Goal: Task Accomplishment & Management: Manage account settings

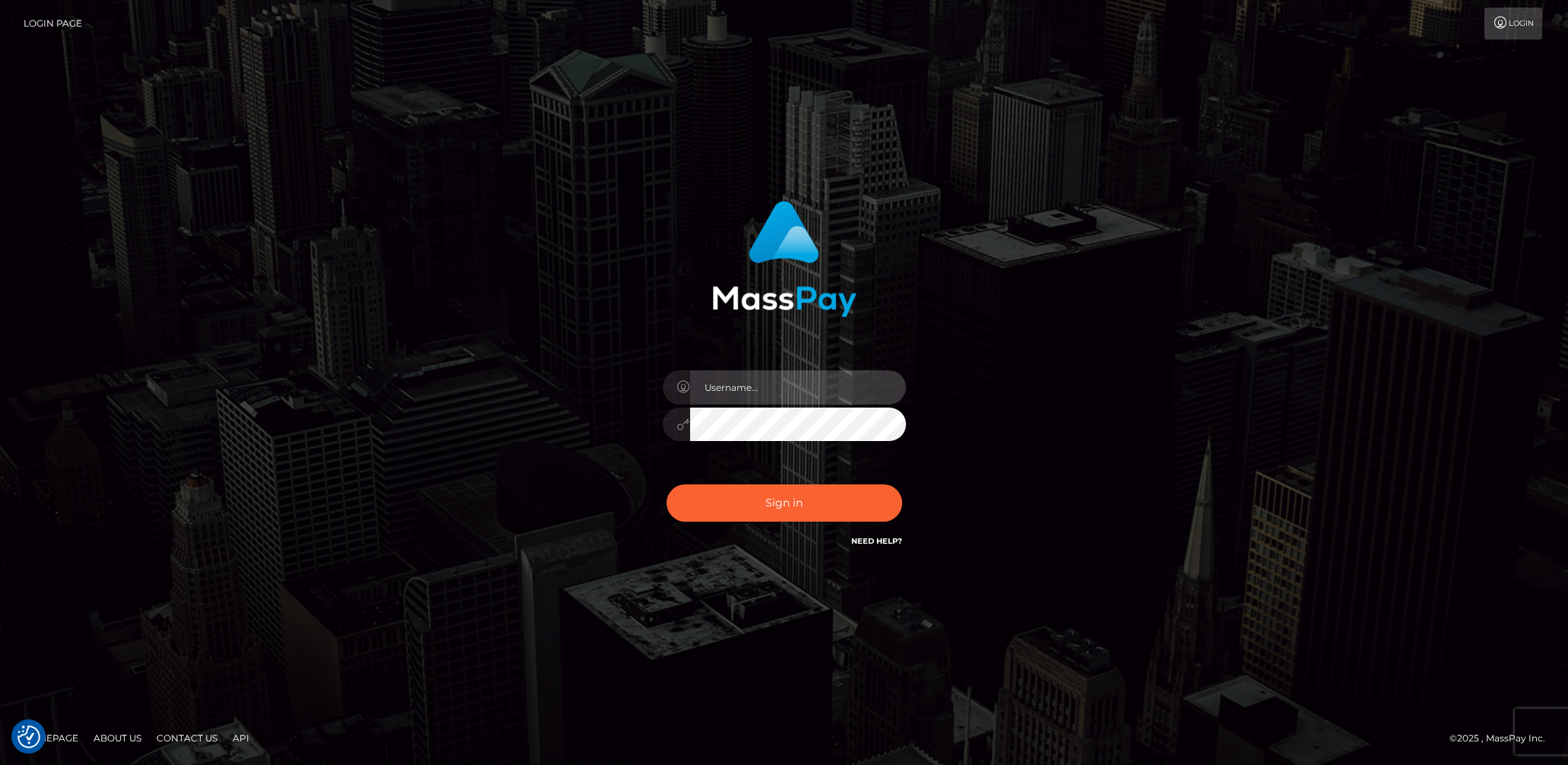
click at [758, 392] on input "text" at bounding box center [798, 387] width 216 height 34
type input "lady.v"
click at [778, 501] on button "Sign in" at bounding box center [784, 503] width 236 height 38
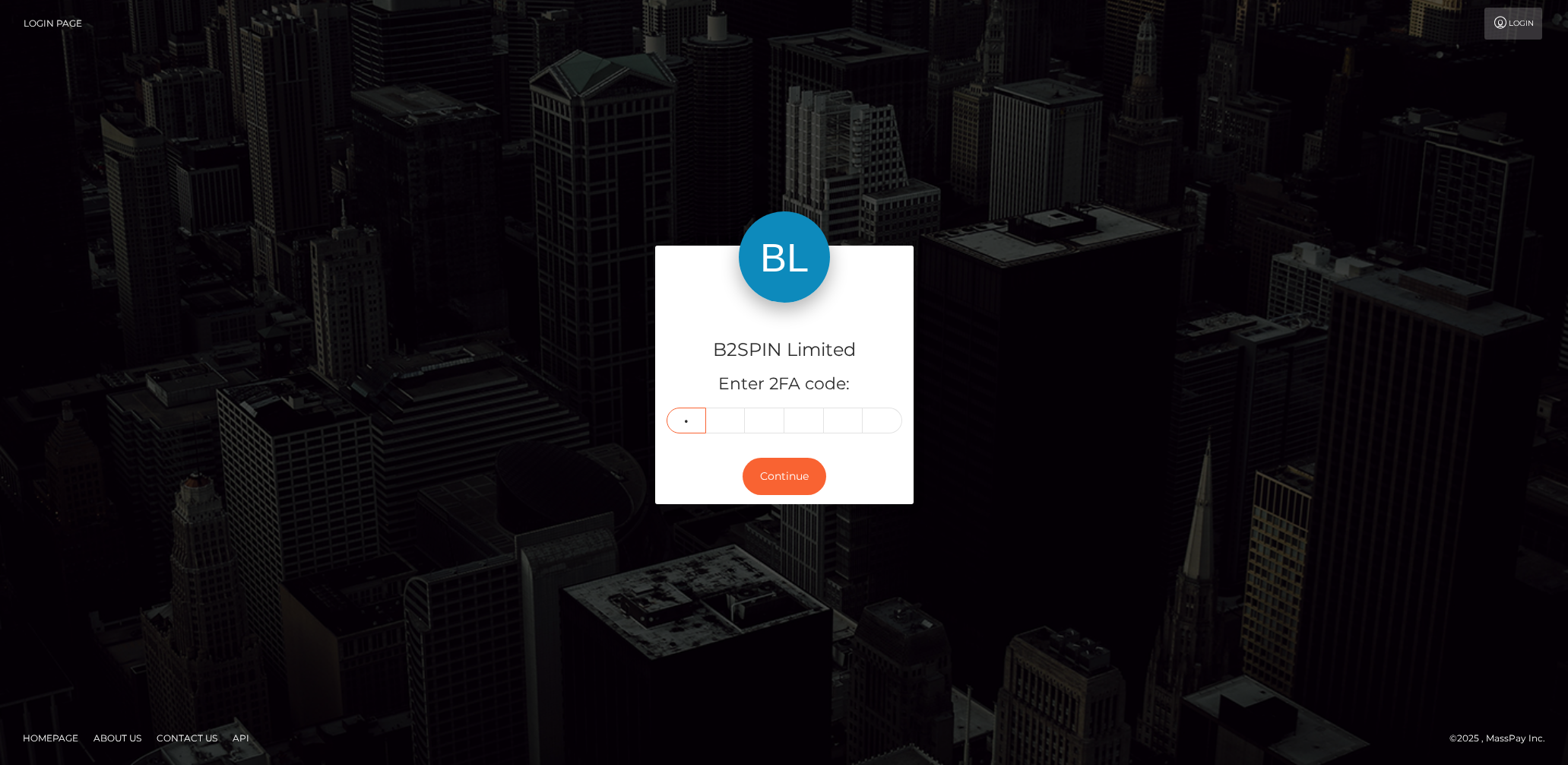
type input "8"
type input "0"
type input "7"
type input "1"
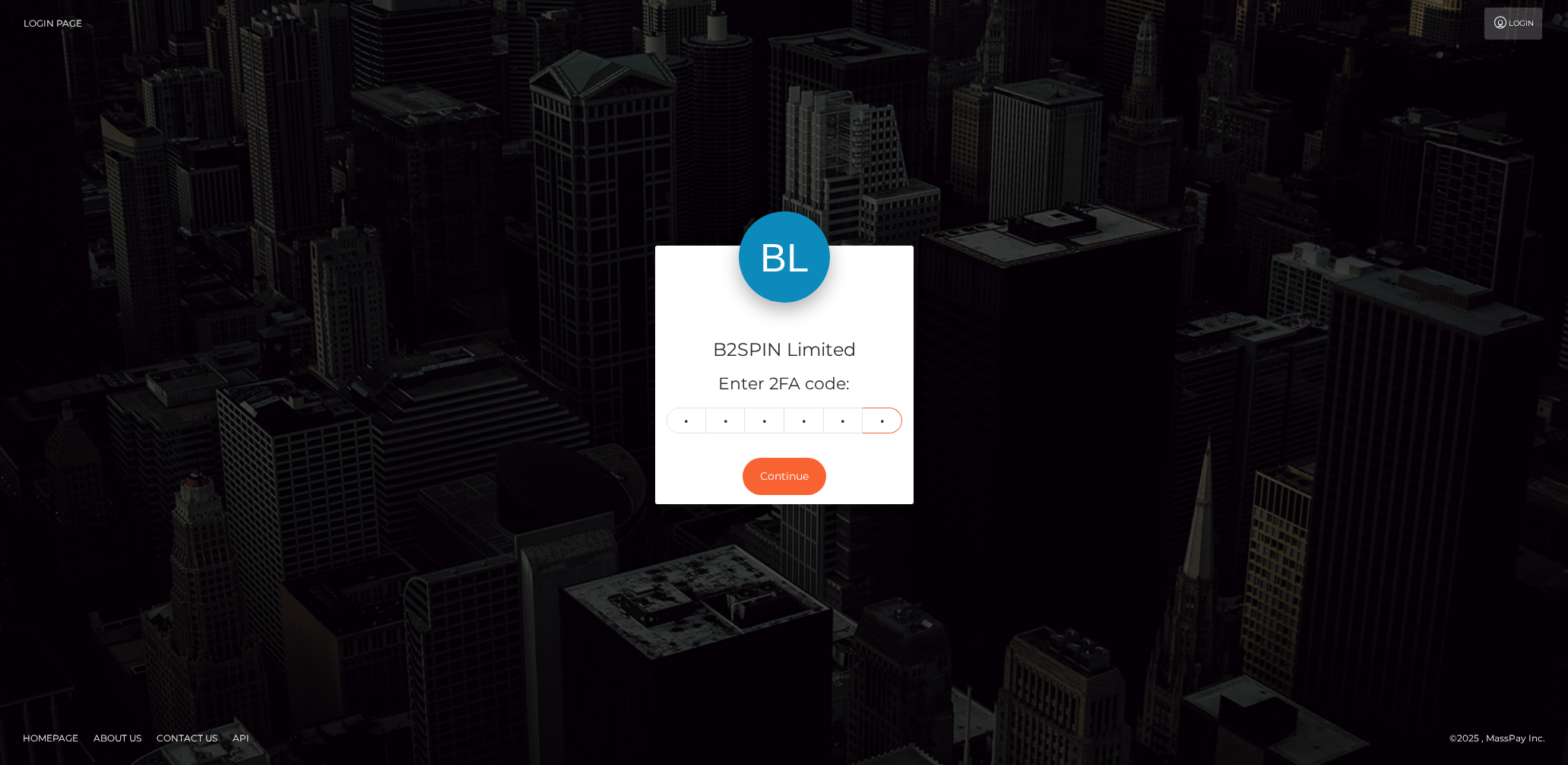
type input "0"
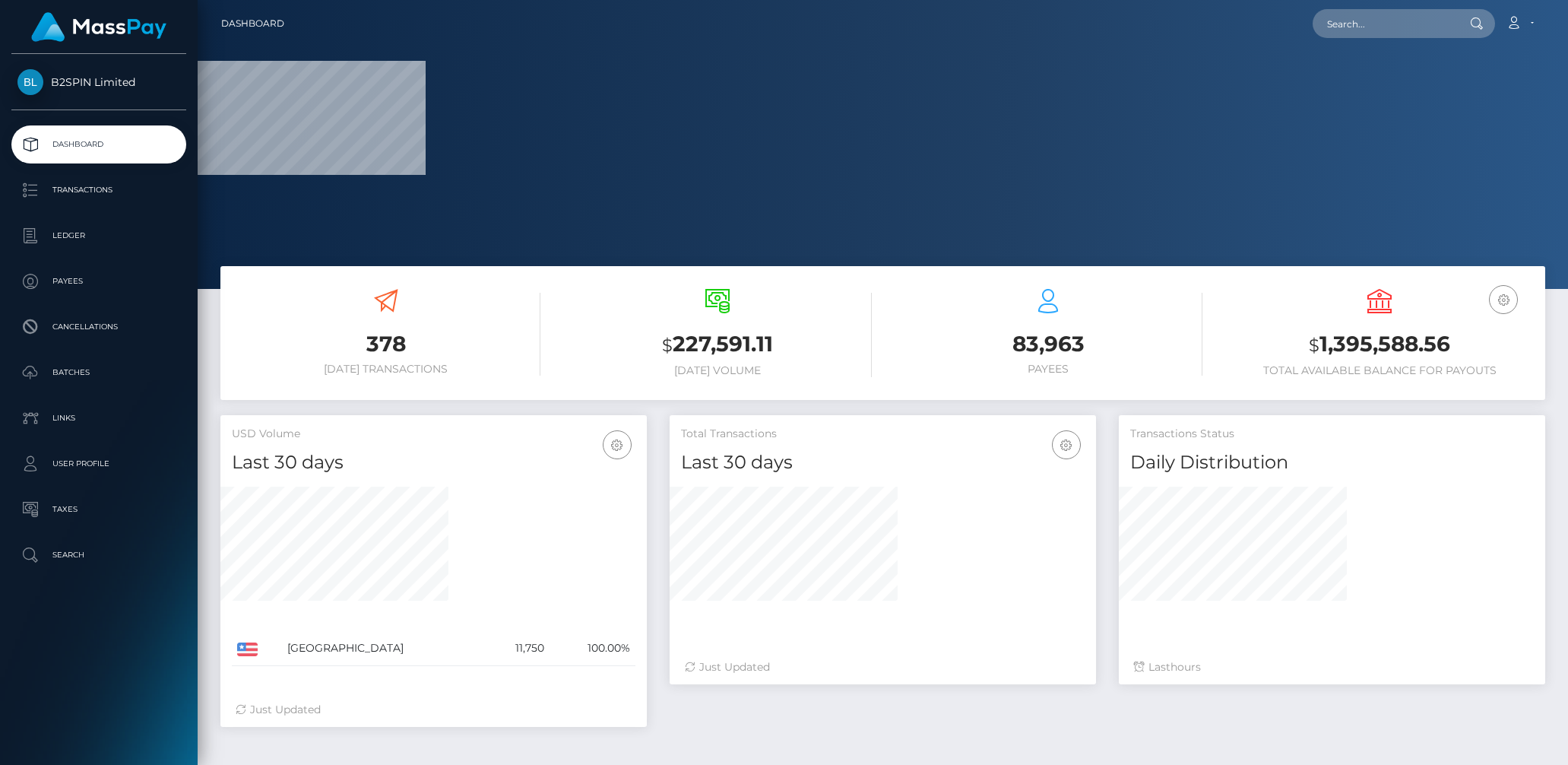
click at [1362, 347] on h3 "$ 1,395,588.56" at bounding box center [1379, 344] width 309 height 31
click at [1361, 347] on h3 "$ 1,395,588.56" at bounding box center [1379, 344] width 309 height 31
copy h3 "1,395,588.56"
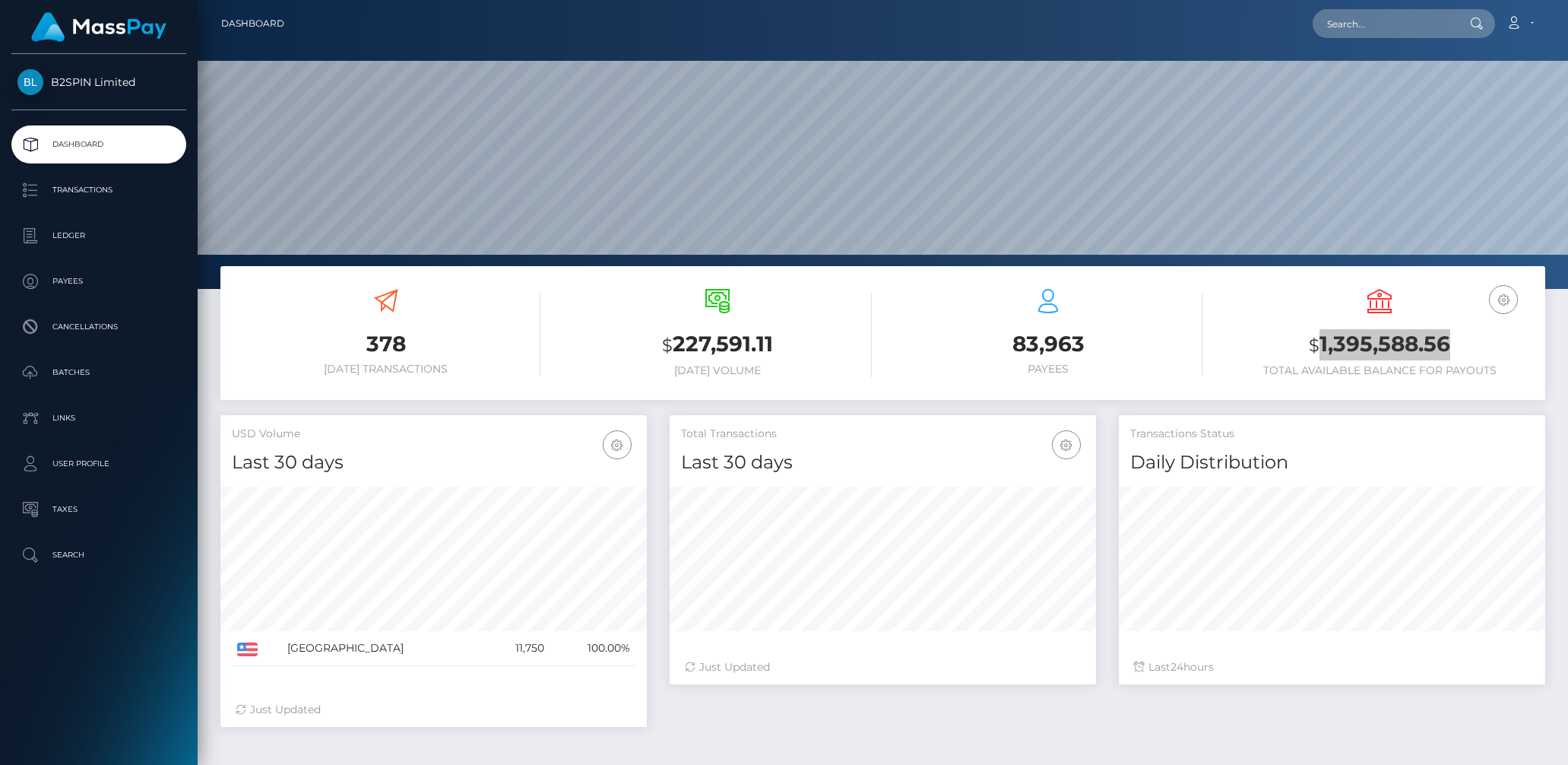
scroll to position [269, 426]
